Goal: Task Accomplishment & Management: Manage account settings

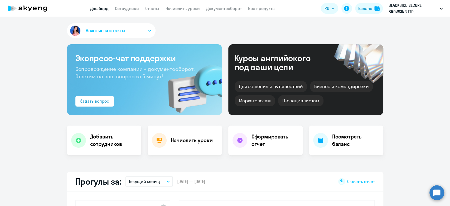
select select "30"
click at [121, 10] on link "Сотрудники" at bounding box center [127, 8] width 24 height 5
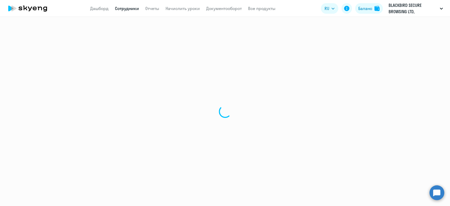
select select "30"
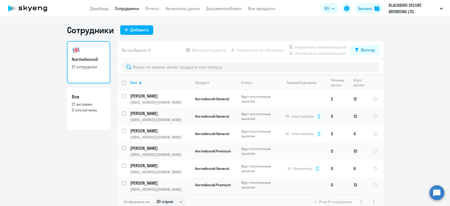
click at [144, 13] on app-header "Дашборд Сотрудники Отчеты Начислить уроки Документооборот Все продукты Дашборд …" at bounding box center [225, 8] width 450 height 17
click at [147, 9] on link "Отчеты" at bounding box center [152, 8] width 14 height 5
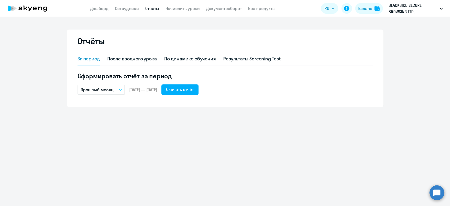
click at [171, 52] on div "Отчёты" at bounding box center [225, 44] width 295 height 17
click at [172, 53] on div "По динамике обучения" at bounding box center [190, 59] width 52 height 13
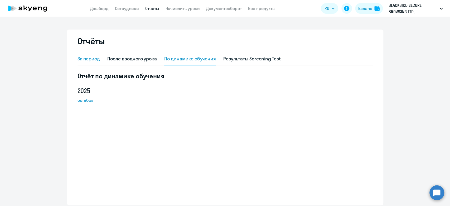
click at [78, 56] on div "За период" at bounding box center [89, 58] width 23 height 7
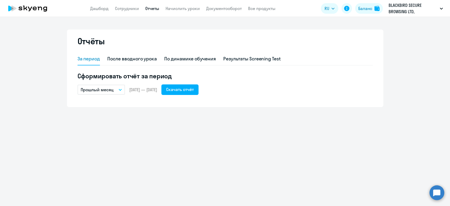
click at [99, 88] on p "Прошлый месяц" at bounding box center [97, 89] width 33 height 6
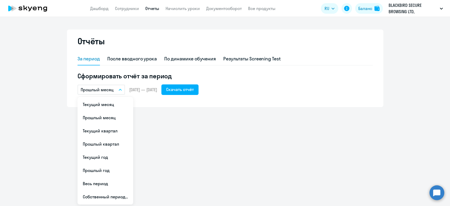
click at [190, 102] on div "Отчёты За период После вводного урока По динамике обучения Результаты Screening…" at bounding box center [225, 69] width 316 height 78
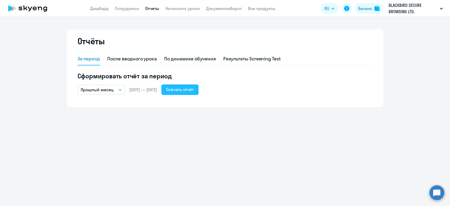
click at [192, 86] on button "Скачать отчёт" at bounding box center [179, 89] width 37 height 11
click at [257, 124] on div "Отчёты За период После вводного урока По динамике обучения Результаты Screening…" at bounding box center [225, 111] width 450 height 189
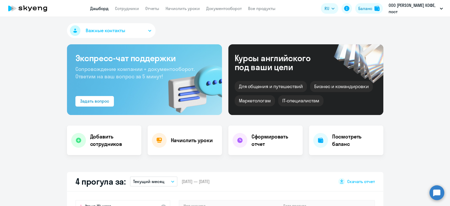
click at [182, 4] on app-header "Дашборд Сотрудники Отчеты Начислить уроки Документооборот Все продукты Дашборд …" at bounding box center [225, 8] width 450 height 17
click at [179, 11] on link "Начислить уроки" at bounding box center [183, 8] width 34 height 5
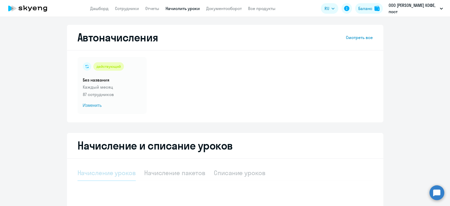
select select "10"
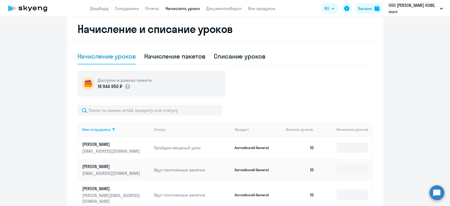
scroll to position [117, 0]
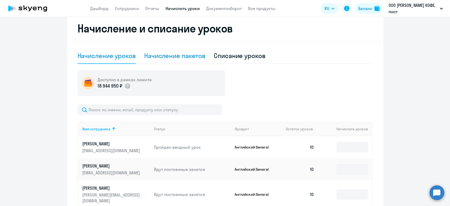
click at [162, 59] on div "Начисление пакетов" at bounding box center [174, 55] width 61 height 8
select select "10"
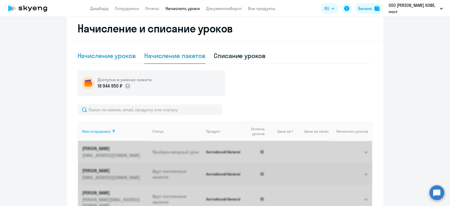
click at [103, 59] on div "Начисление уроков" at bounding box center [107, 55] width 58 height 8
select select "10"
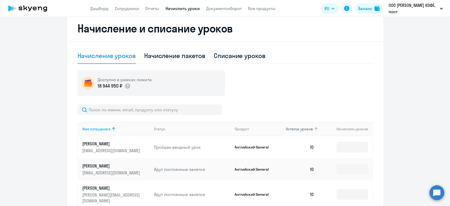
click at [296, 130] on span "Остаток уроков" at bounding box center [299, 129] width 27 height 5
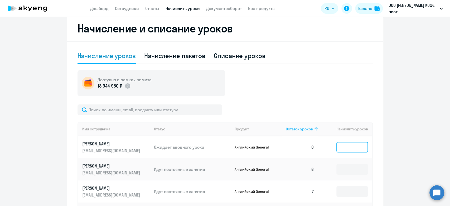
click at [349, 148] on input at bounding box center [352, 147] width 32 height 11
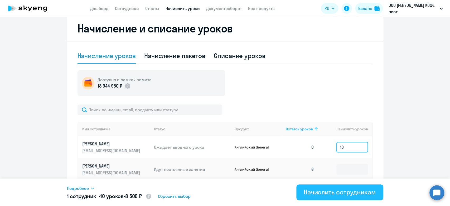
type input "10"
click at [309, 192] on div "Начислить сотрудникам" at bounding box center [340, 192] width 72 height 8
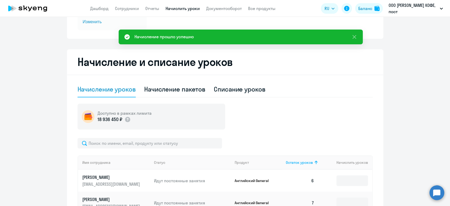
scroll to position [59, 0]
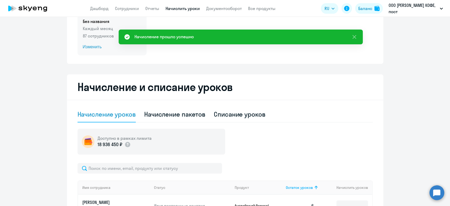
click at [114, 24] on h5 "Без названия" at bounding box center [112, 21] width 59 height 6
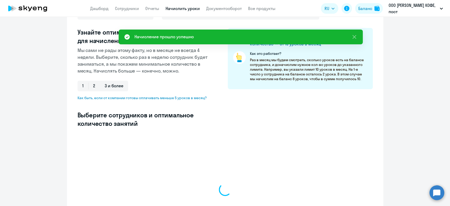
select select "10"
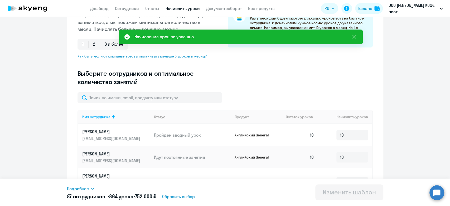
scroll to position [146, 0]
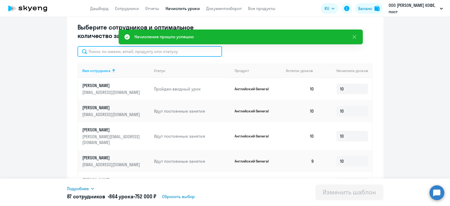
click at [137, 53] on input "text" at bounding box center [150, 51] width 144 height 11
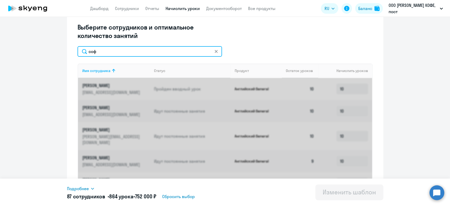
scroll to position [129, 0]
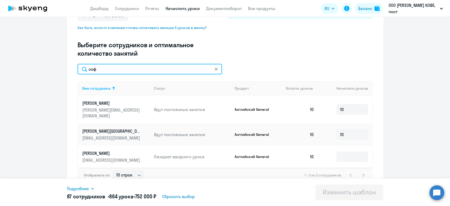
type input "соф"
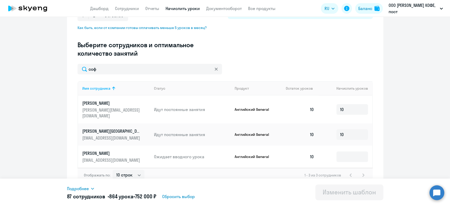
click at [376, 154] on div "Изменение шаблона Без названия Дата следующего автоматического начисления: субб…" at bounding box center [225, 43] width 316 height 295
click at [350, 153] on input at bounding box center [352, 156] width 32 height 11
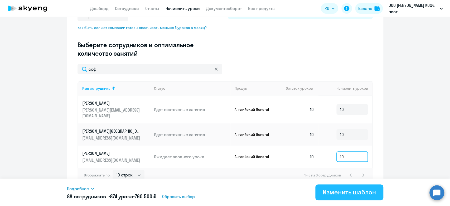
type input "10"
click at [328, 195] on div "Изменить шаблон" at bounding box center [349, 192] width 53 height 8
